Goal: Task Accomplishment & Management: Use online tool/utility

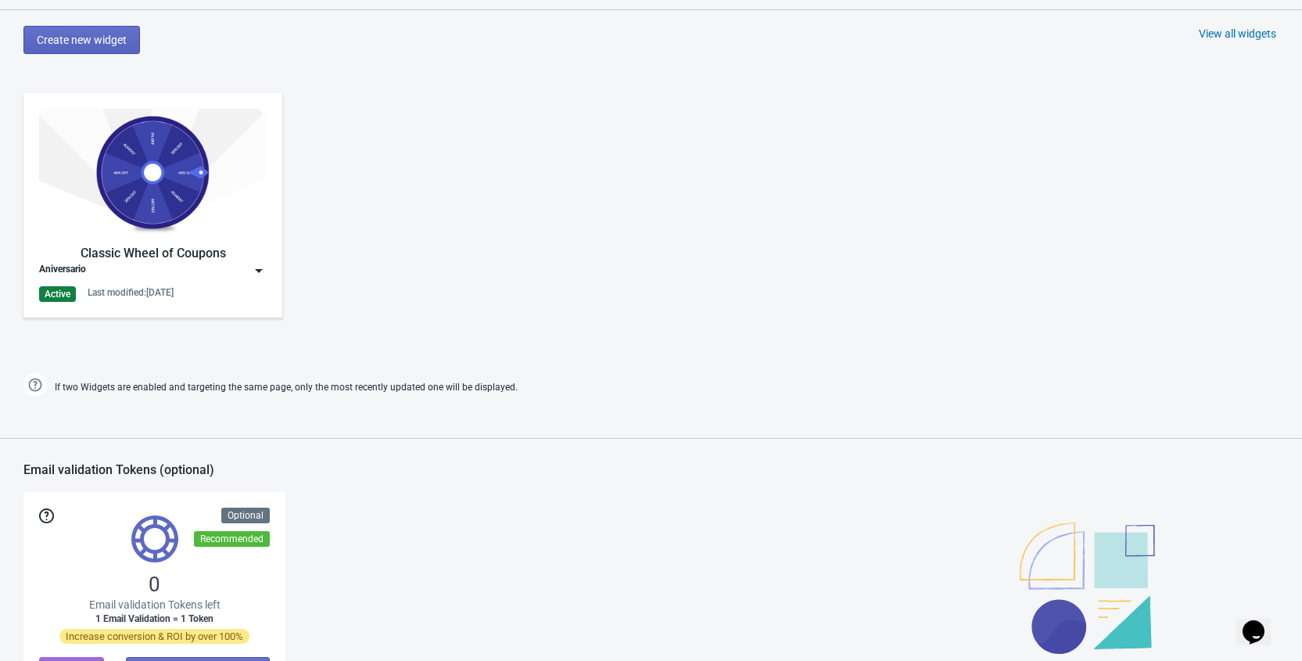
scroll to position [808, 0]
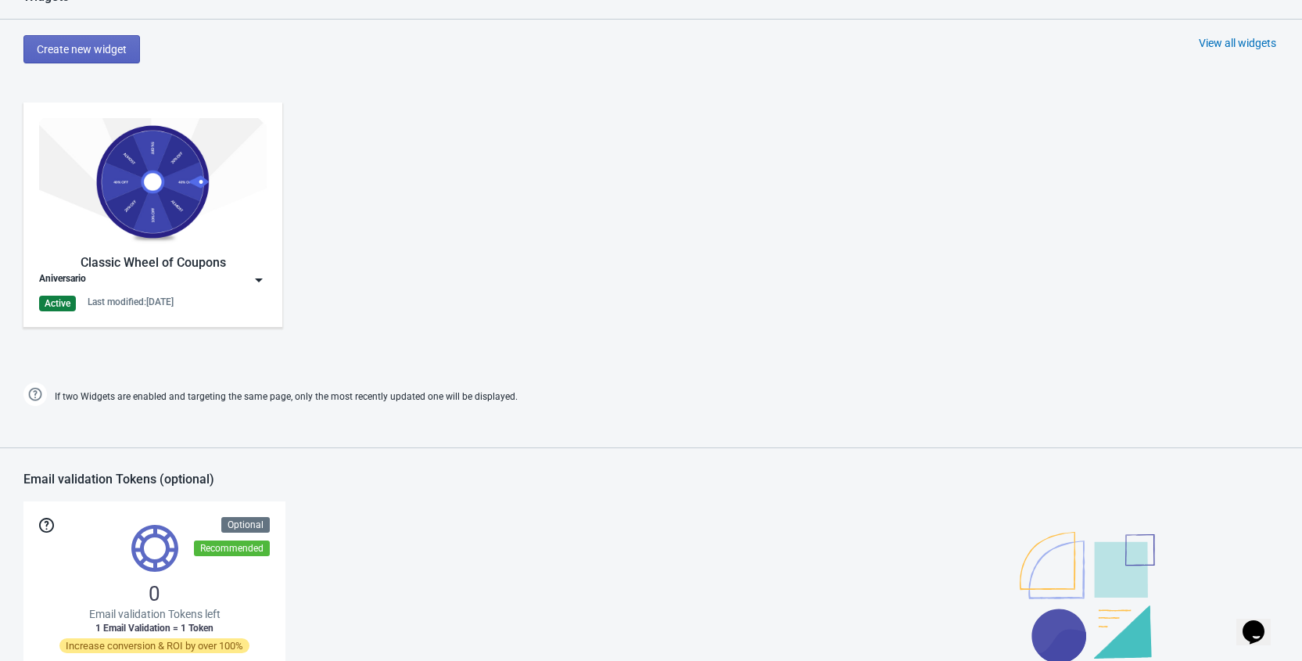
click at [265, 275] on img at bounding box center [259, 280] width 16 height 16
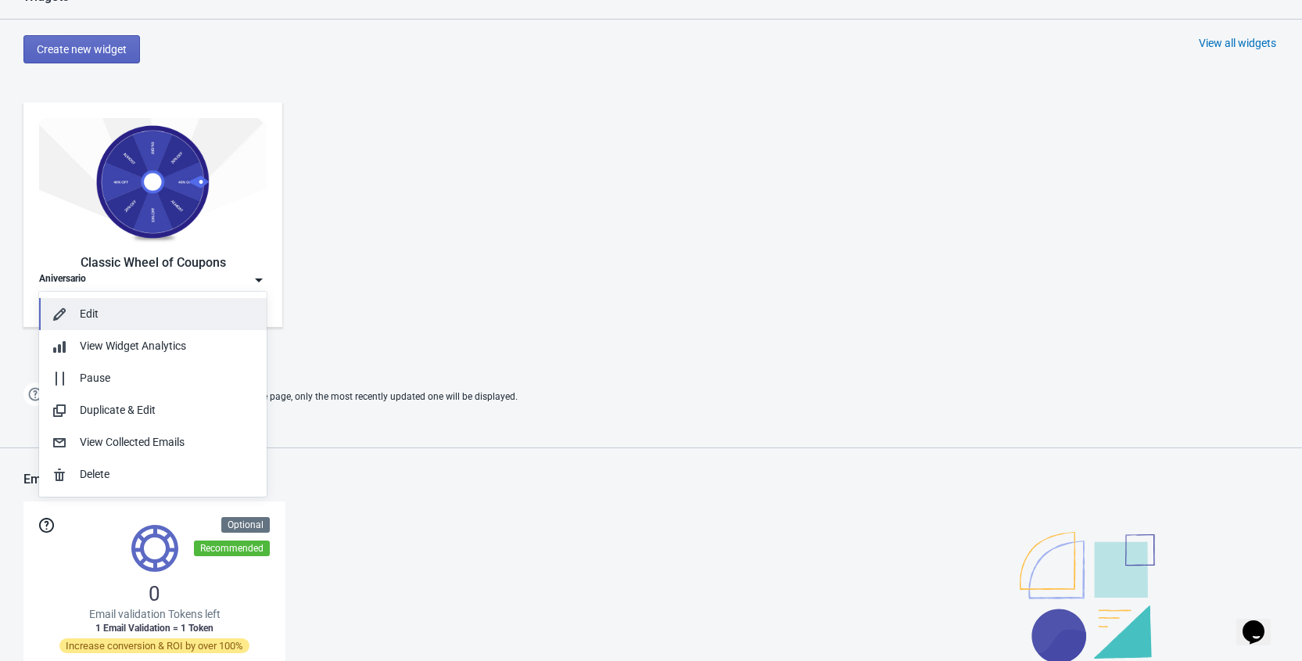
click at [145, 325] on button "Edit" at bounding box center [152, 314] width 227 height 32
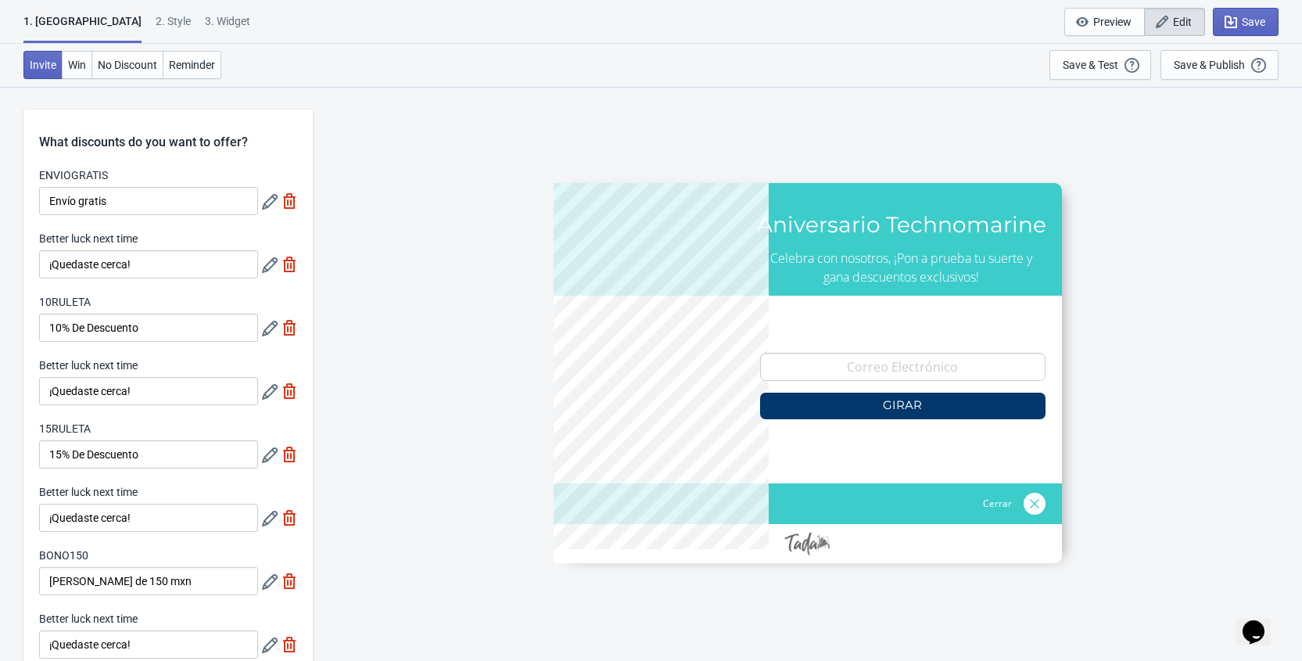
click at [156, 27] on div "2 . Style" at bounding box center [173, 26] width 35 height 27
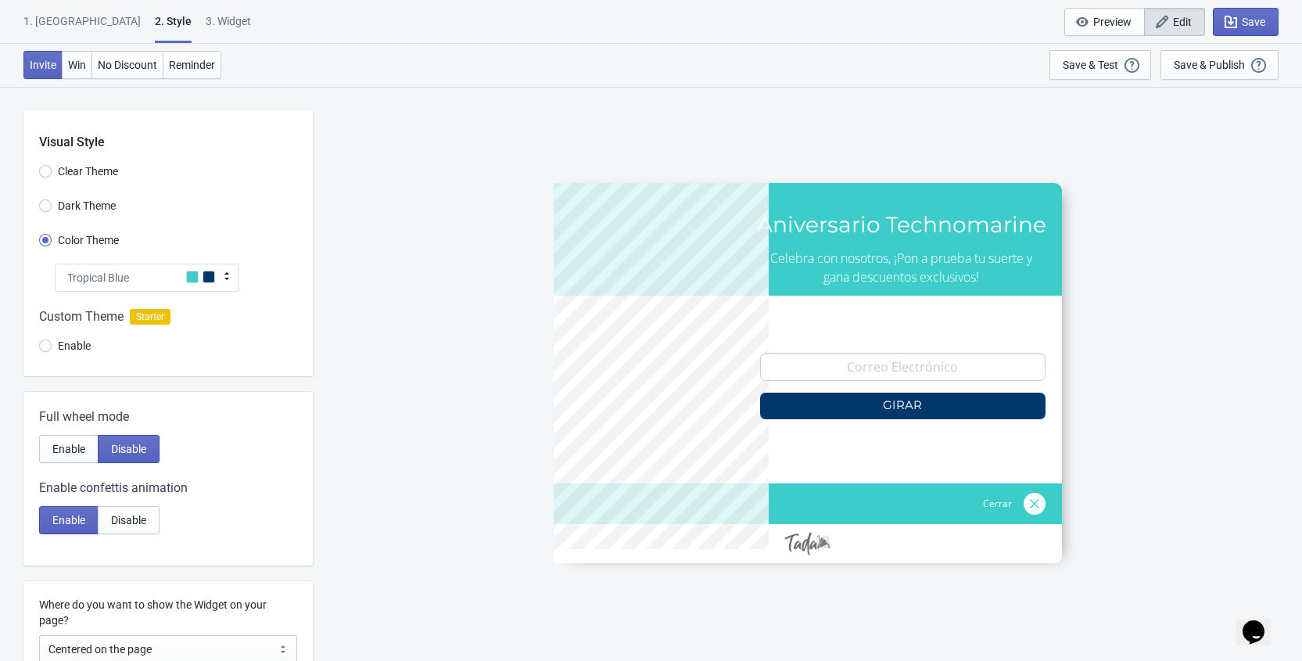
click at [41, 347] on div at bounding box center [167, 334] width 289 height 84
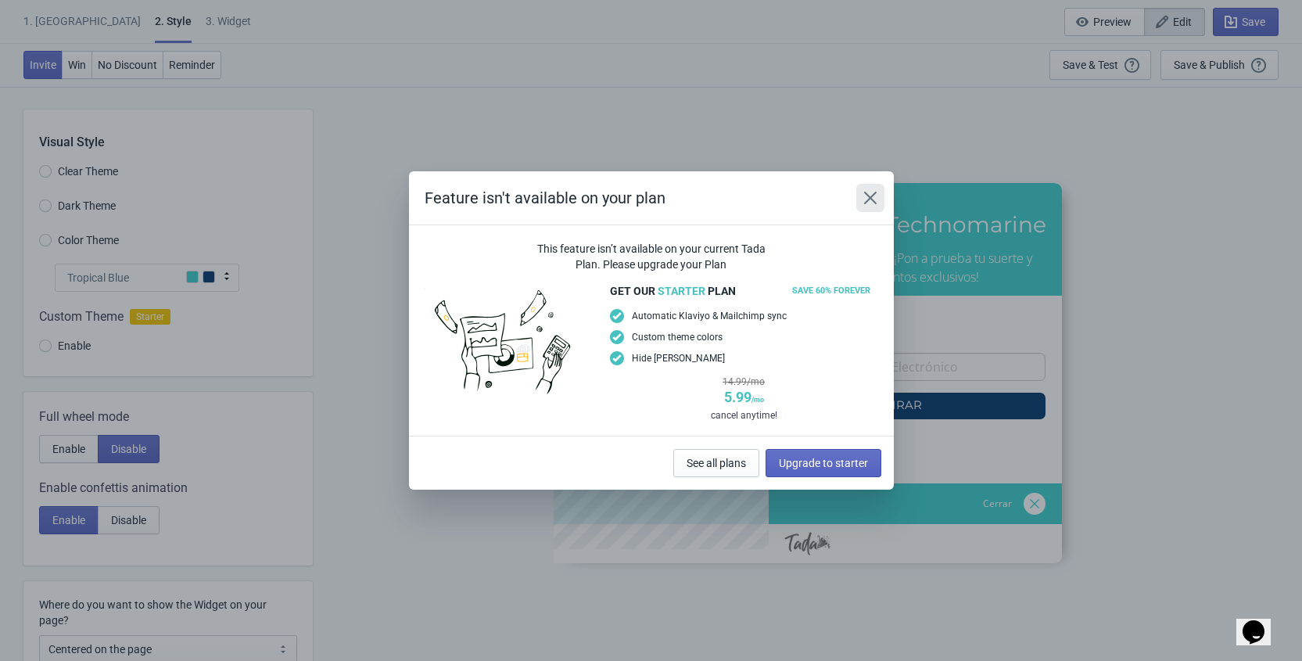
click at [872, 199] on icon "Close" at bounding box center [870, 198] width 16 height 16
radio input "true"
